Goal: Task Accomplishment & Management: Use online tool/utility

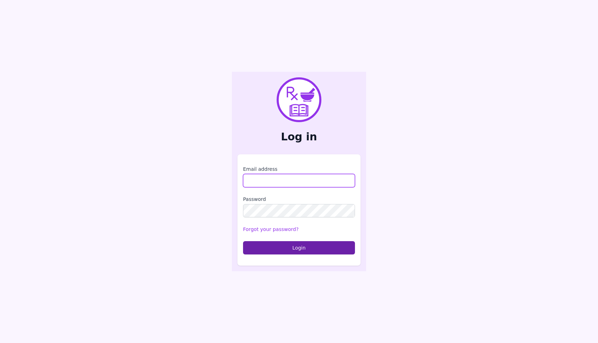
type input "**********"
click at [310, 239] on form "**********" at bounding box center [299, 209] width 112 height 89
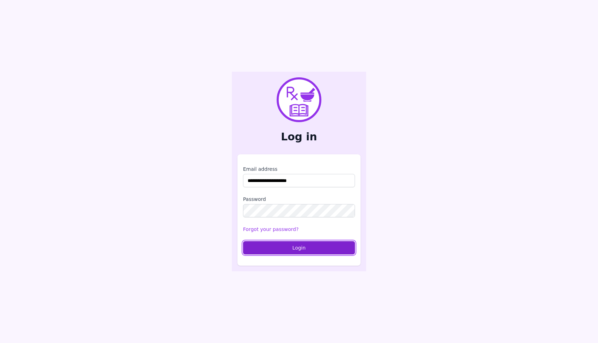
click at [311, 246] on button "Login" at bounding box center [299, 247] width 112 height 13
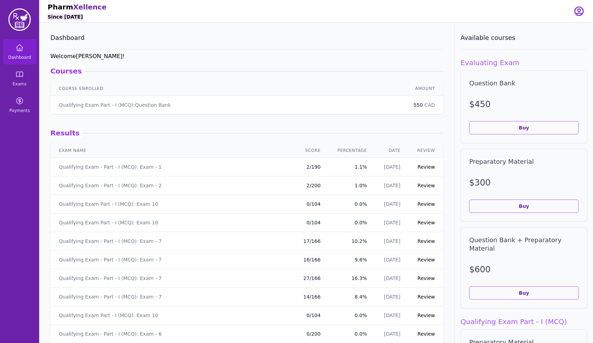
click at [421, 167] on link "Review" at bounding box center [425, 167] width 17 height 6
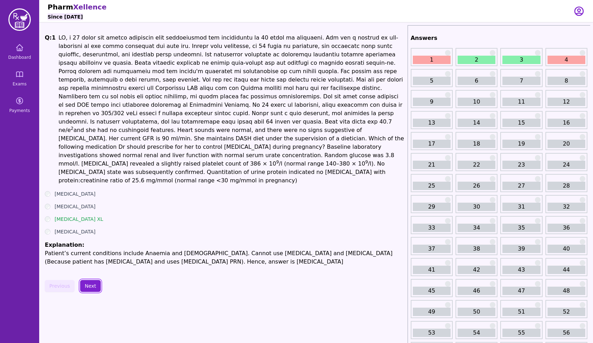
click at [90, 280] on button "Next" at bounding box center [90, 286] width 21 height 12
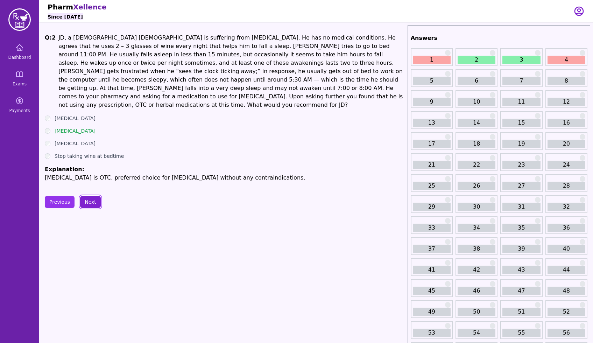
click at [92, 196] on button "Next" at bounding box center [90, 202] width 21 height 12
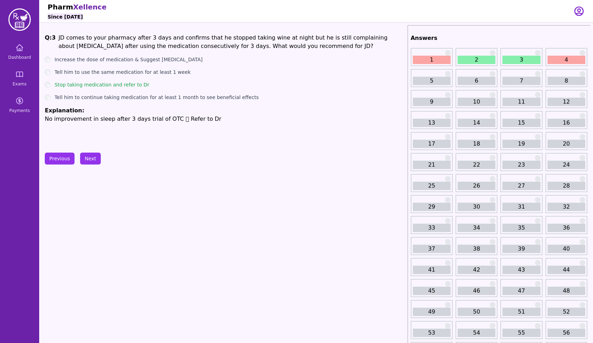
click at [100, 160] on div "Previous Next" at bounding box center [225, 159] width 360 height 12
click at [99, 154] on div "Previous Next" at bounding box center [225, 159] width 360 height 12
click at [93, 155] on button "Next" at bounding box center [90, 159] width 21 height 12
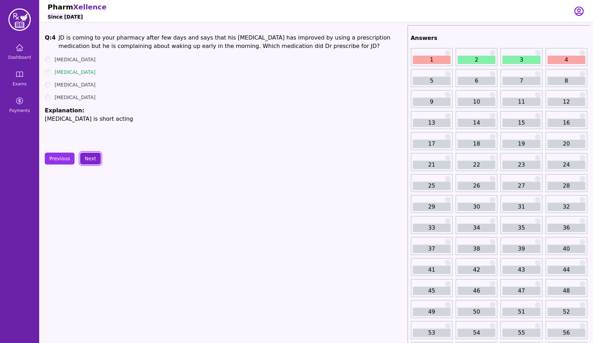
click at [91, 162] on button "Next" at bounding box center [90, 159] width 21 height 12
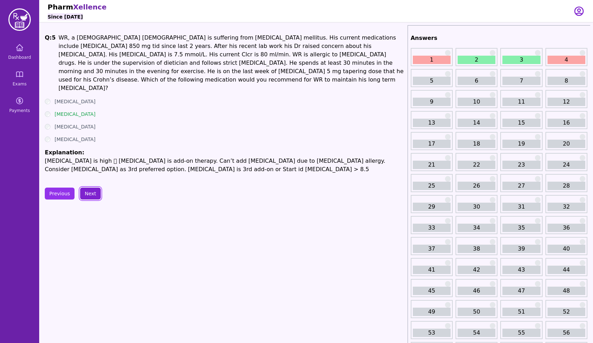
click at [94, 188] on button "Next" at bounding box center [90, 194] width 21 height 12
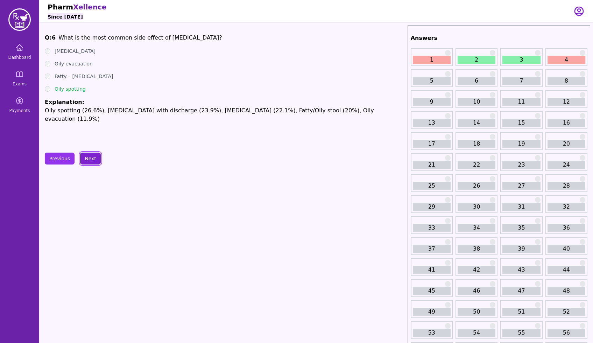
click at [94, 155] on button "Next" at bounding box center [90, 159] width 21 height 12
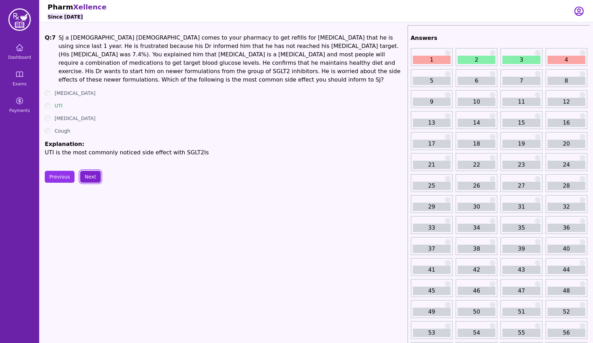
click at [94, 171] on button "Next" at bounding box center [90, 177] width 21 height 12
